Goal: Task Accomplishment & Management: Use online tool/utility

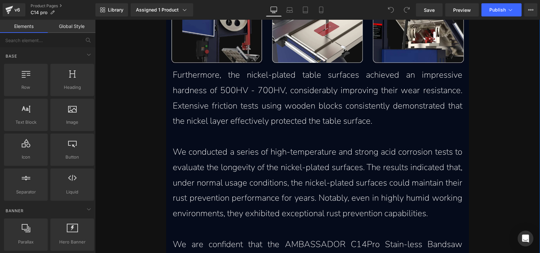
scroll to position [941, 0]
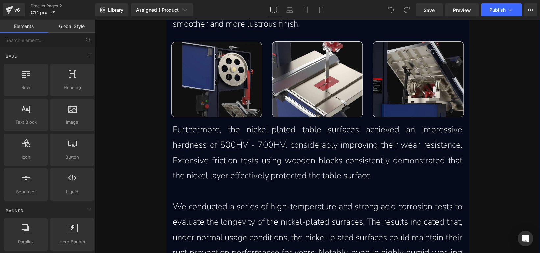
click at [422, 91] on img at bounding box center [418, 79] width 91 height 77
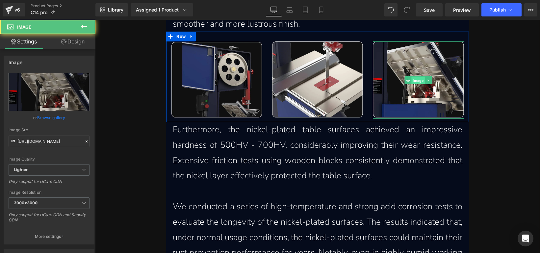
click at [415, 80] on span "Image" at bounding box center [418, 81] width 13 height 8
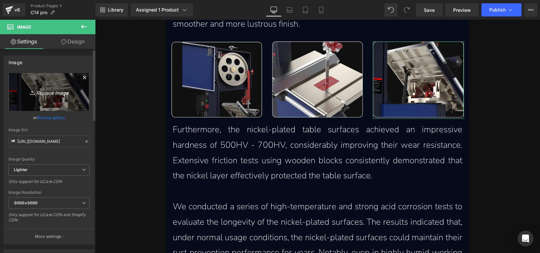
click at [45, 84] on link "Replace Image" at bounding box center [49, 92] width 81 height 38
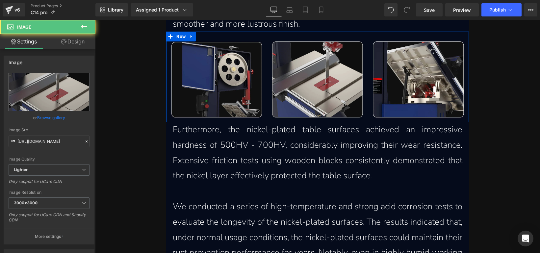
click at [332, 82] on img at bounding box center [317, 79] width 91 height 77
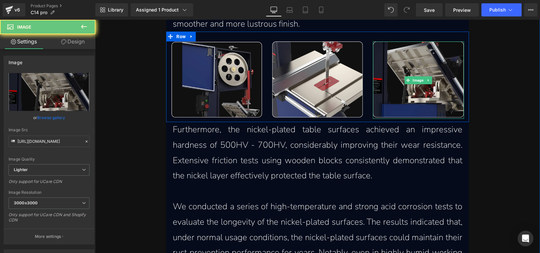
click at [412, 69] on img at bounding box center [418, 79] width 91 height 77
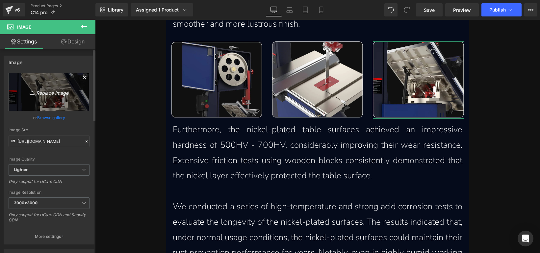
click at [50, 88] on icon "Replace Image" at bounding box center [49, 92] width 53 height 8
